Goal: Task Accomplishment & Management: Manage account settings

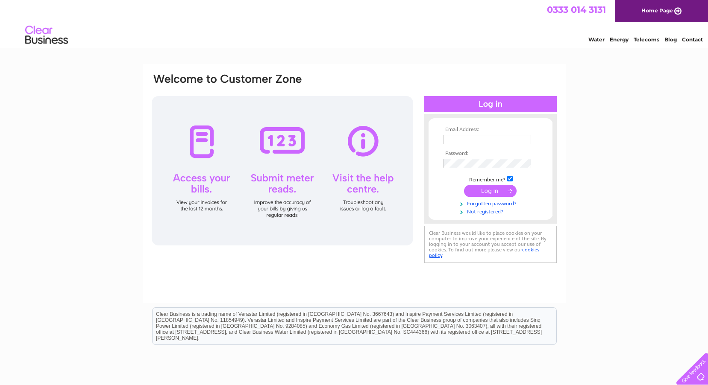
type input "melissa.mcdonald@idinquiries.com"
click at [197, 143] on div at bounding box center [283, 171] width 262 height 150
click at [490, 190] on input "submit" at bounding box center [490, 191] width 53 height 12
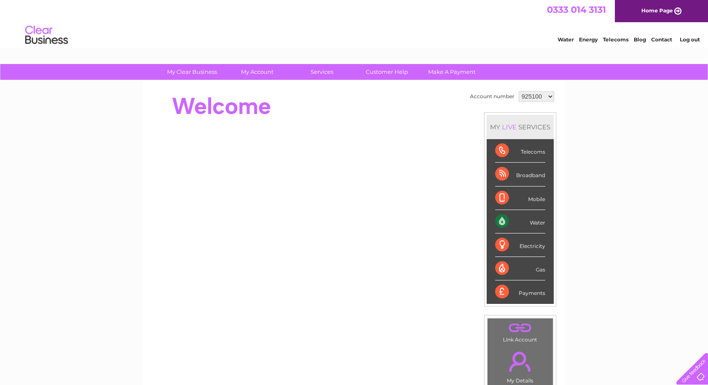
click at [505, 220] on div "Water" at bounding box center [520, 222] width 50 height 24
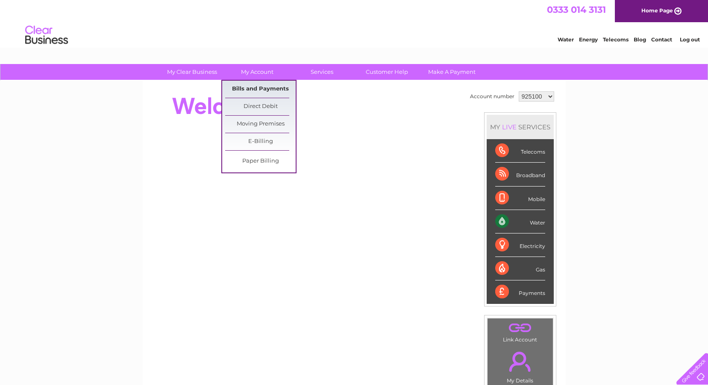
click at [247, 88] on link "Bills and Payments" at bounding box center [260, 89] width 71 height 17
click at [235, 89] on link "Bills and Payments" at bounding box center [260, 89] width 71 height 17
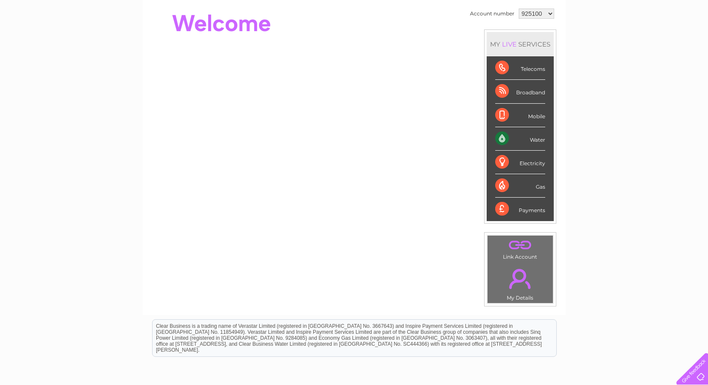
scroll to position [121, 0]
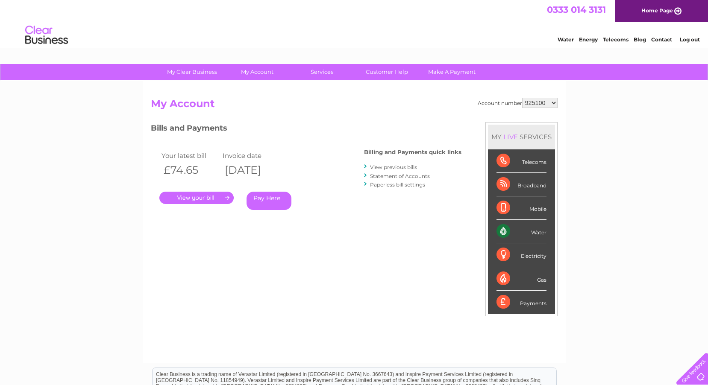
click at [194, 197] on link "." at bounding box center [196, 198] width 74 height 12
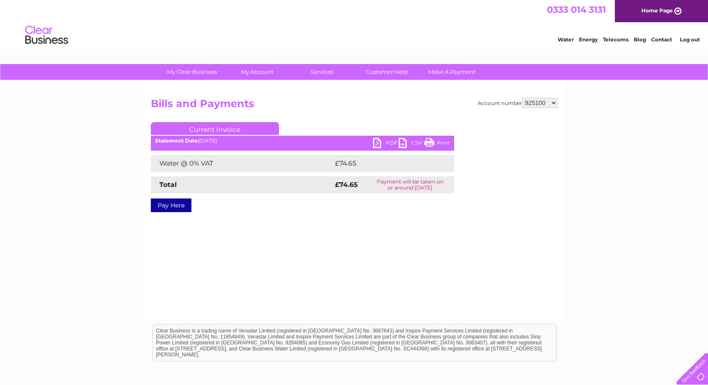
click at [384, 142] on link "PDF" at bounding box center [386, 144] width 26 height 12
click at [375, 144] on link "PDF" at bounding box center [386, 144] width 26 height 12
